Goal: Information Seeking & Learning: Check status

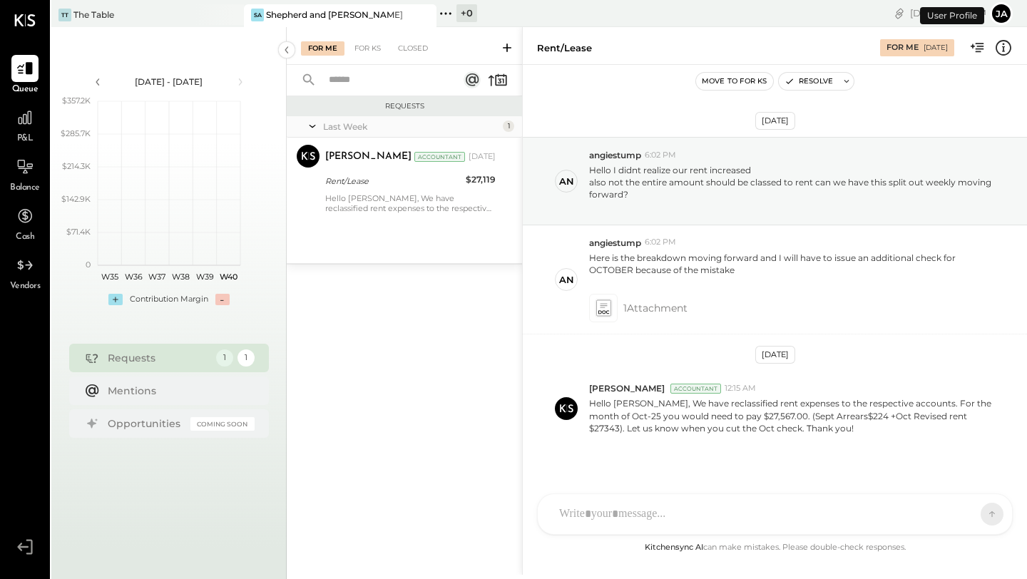
scroll to position [14, 0]
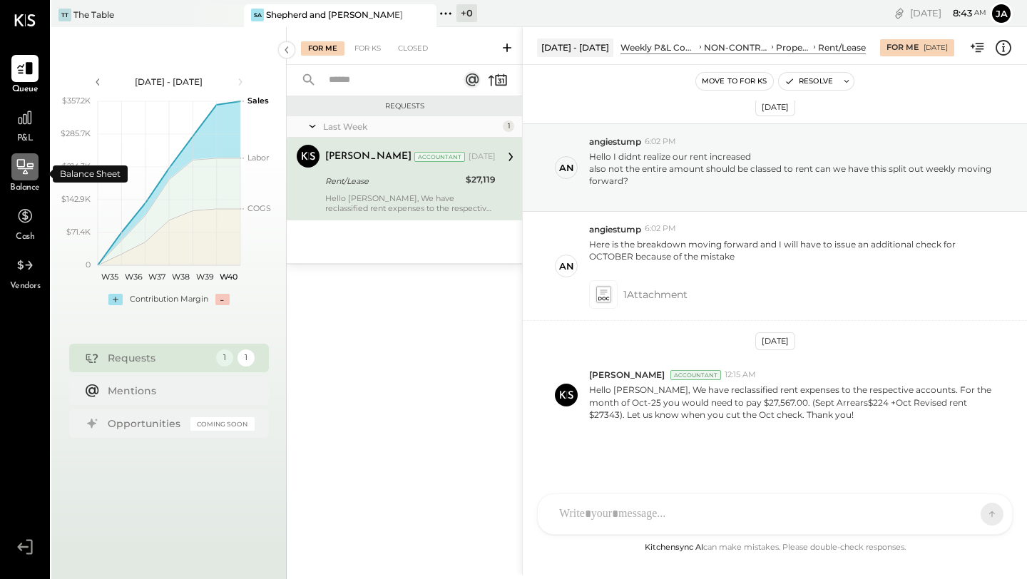
click at [26, 180] on div at bounding box center [24, 166] width 27 height 27
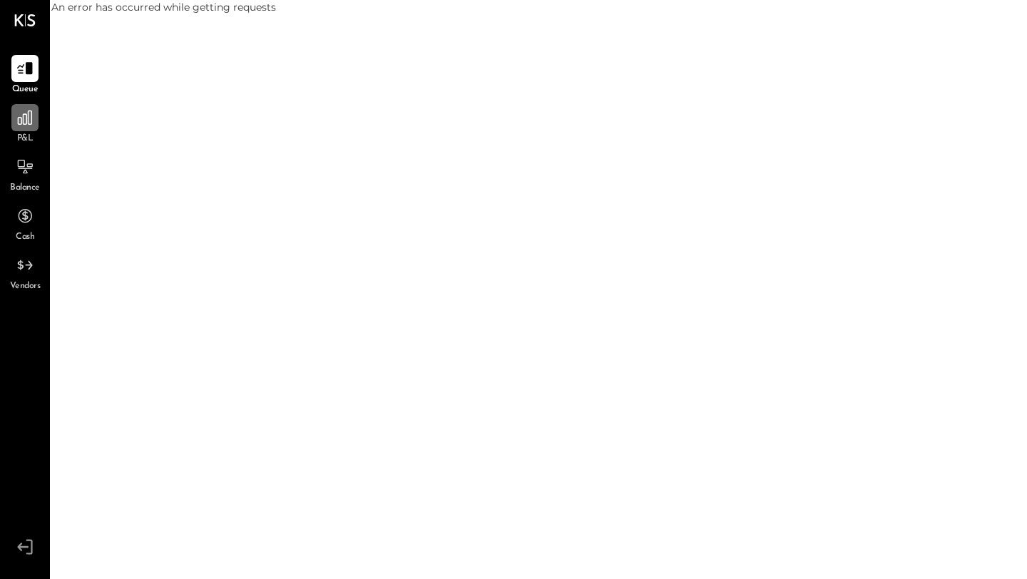
click at [21, 113] on icon at bounding box center [25, 117] width 19 height 19
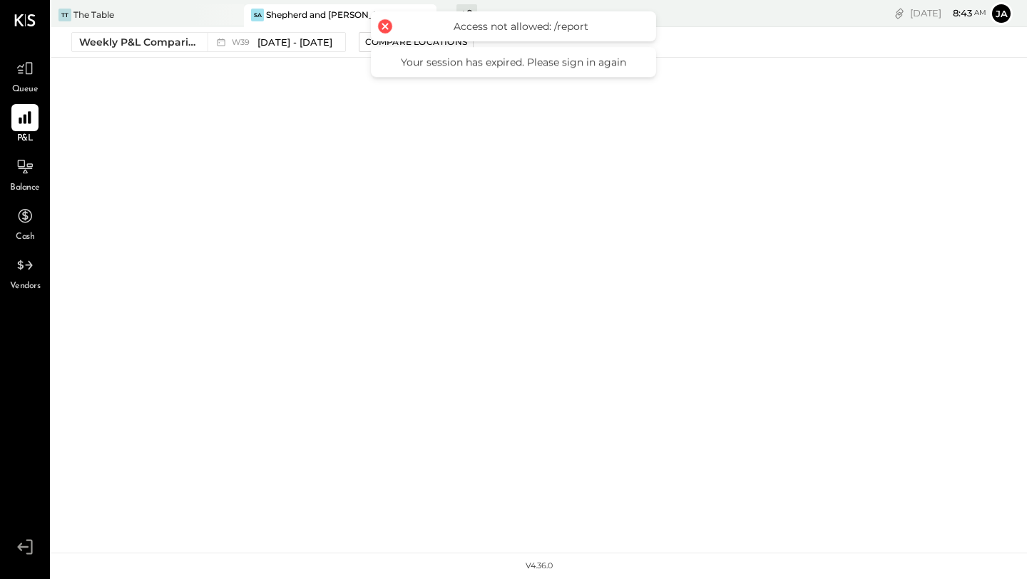
click at [468, 63] on div "Your session has expired. Please sign in again" at bounding box center [513, 62] width 257 height 13
click at [384, 29] on div at bounding box center [385, 26] width 20 height 20
click at [384, 25] on div at bounding box center [385, 26] width 20 height 20
